Goal: Information Seeking & Learning: Learn about a topic

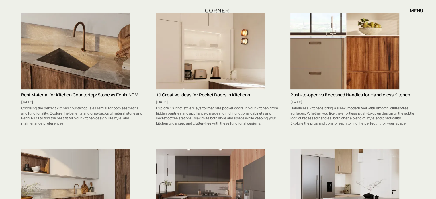
scroll to position [2363, 0]
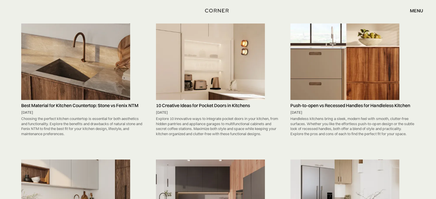
drag, startPoint x: 193, startPoint y: 52, endPoint x: 156, endPoint y: 147, distance: 101.1
click at [157, 148] on div "Functionality Benefits of Drawer Dividers August 18, 2025 Discover how kitchen …" at bounding box center [218, 133] width 400 height 4818
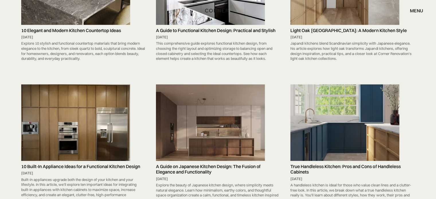
scroll to position [1713, 0]
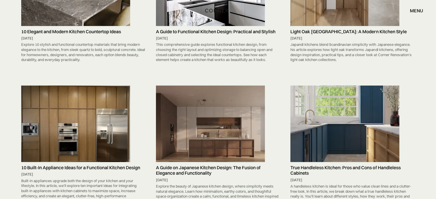
drag, startPoint x: 95, startPoint y: 90, endPoint x: 227, endPoint y: 63, distance: 134.7
drag, startPoint x: 196, startPoint y: 4, endPoint x: 182, endPoint y: 18, distance: 19.7
drag, startPoint x: 182, startPoint y: 18, endPoint x: 174, endPoint y: 25, distance: 9.9
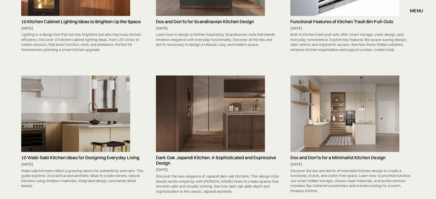
scroll to position [1407, 0]
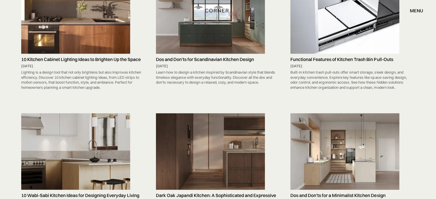
drag, startPoint x: 332, startPoint y: 17, endPoint x: 357, endPoint y: 27, distance: 27.5
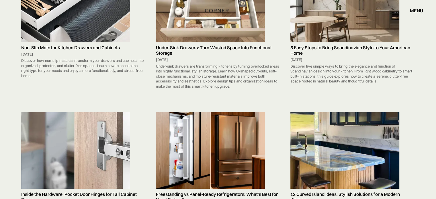
scroll to position [221, 0]
